Goal: Information Seeking & Learning: Learn about a topic

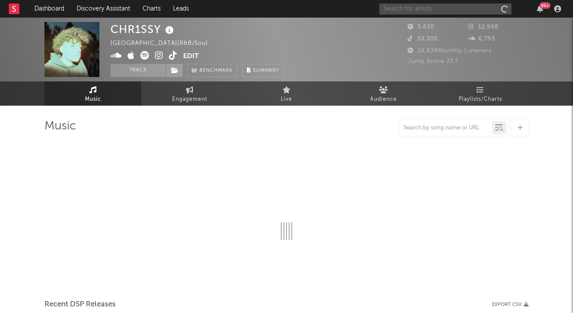
click at [440, 9] on input "text" at bounding box center [445, 9] width 132 height 11
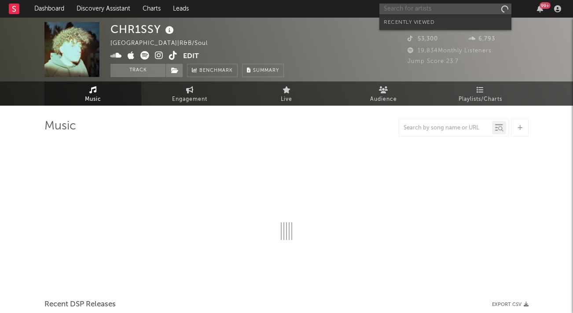
select select "6m"
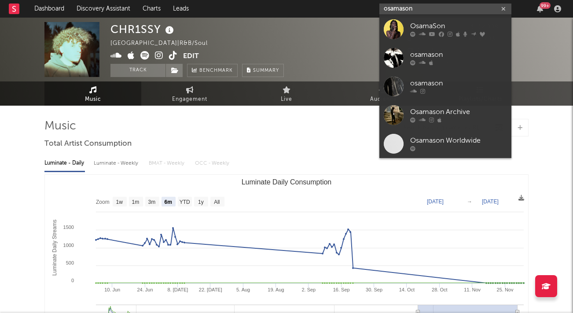
type input "osamason"
click at [431, 25] on div "OsamaSon" at bounding box center [458, 26] width 97 height 11
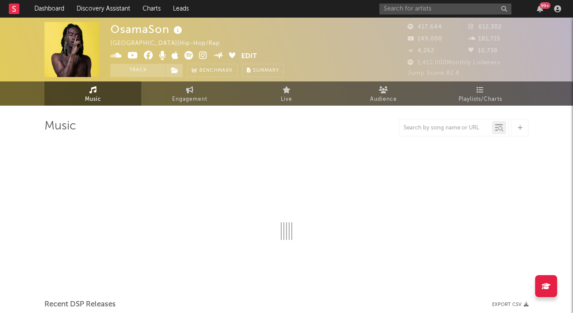
select select "6m"
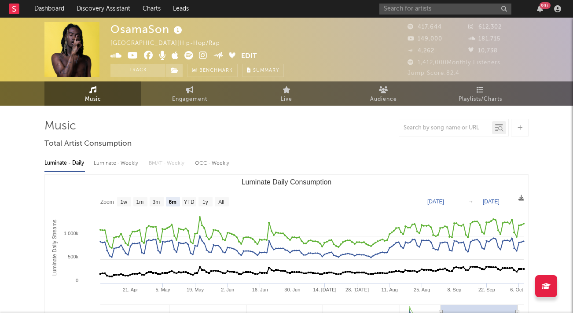
click at [540, 11] on icon "button" at bounding box center [540, 8] width 6 height 7
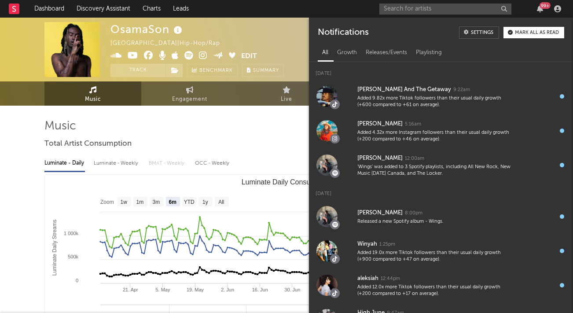
click at [540, 11] on icon "button" at bounding box center [540, 8] width 6 height 7
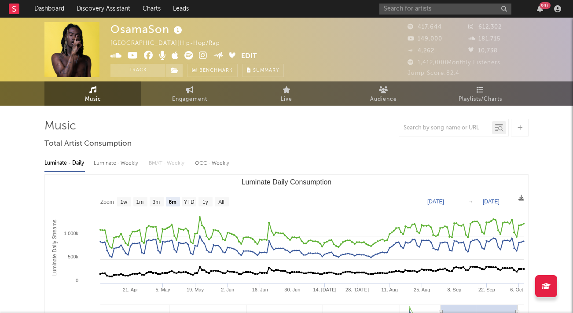
click at [492, 94] on span "Playlists/Charts" at bounding box center [481, 99] width 44 height 11
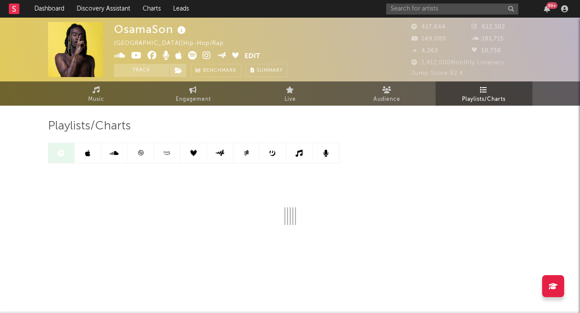
click at [92, 154] on link at bounding box center [88, 153] width 26 height 20
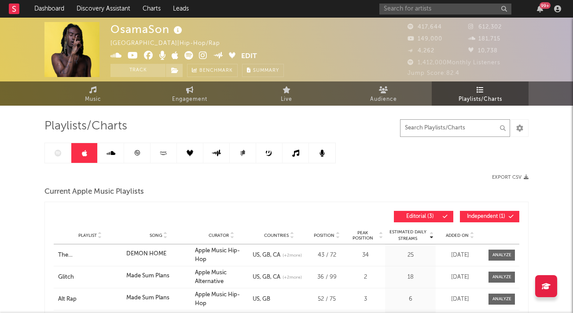
click at [436, 129] on input "text" at bounding box center [455, 128] width 110 height 18
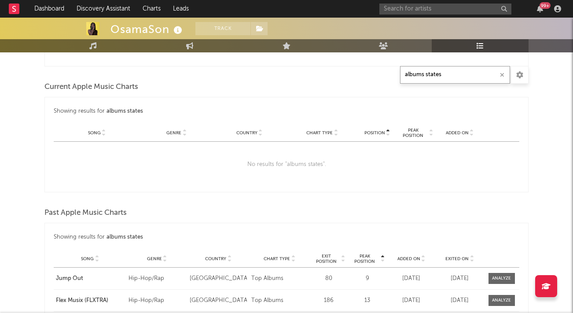
scroll to position [440, 0]
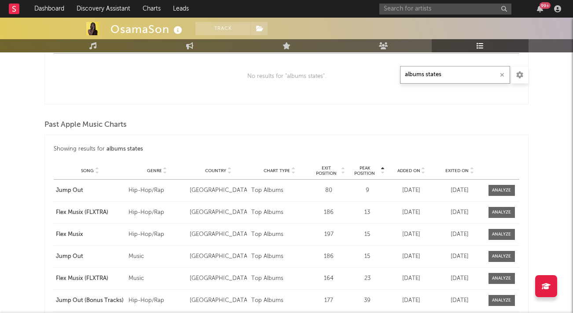
type input "albums states"
click at [218, 168] on span "Country" at bounding box center [215, 170] width 21 height 5
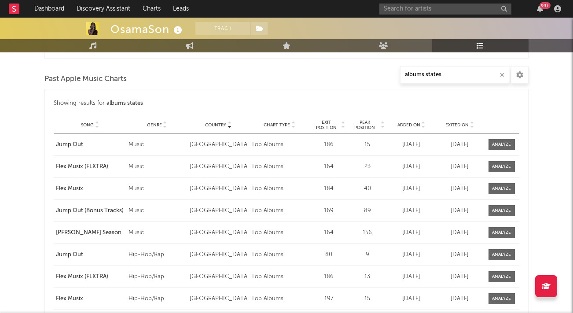
scroll to position [484, 0]
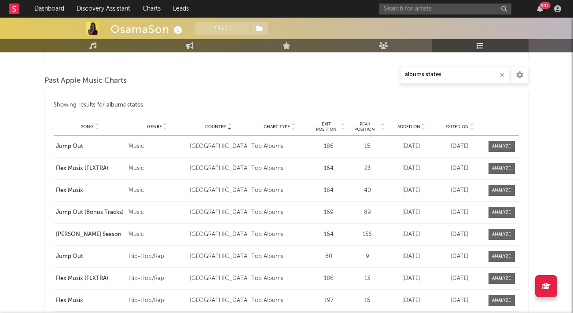
click at [498, 146] on div at bounding box center [501, 146] width 19 height 7
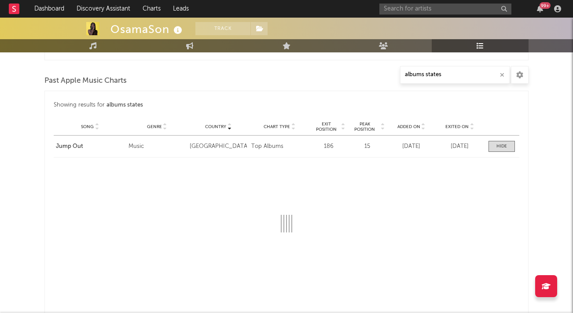
select select "1w"
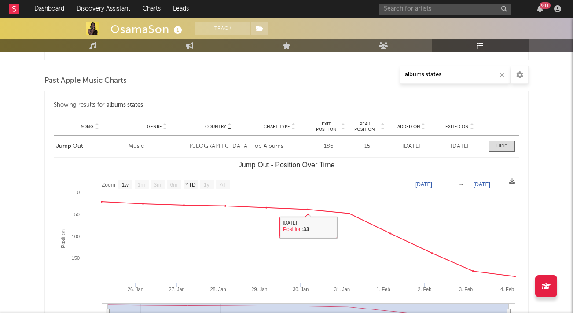
click at [508, 147] on span at bounding box center [502, 146] width 26 height 11
